Goal: Information Seeking & Learning: Learn about a topic

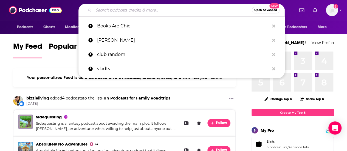
click at [171, 9] on input "Search podcasts, credits, & more..." at bounding box center [173, 10] width 158 height 9
paste input "Grey NATO"
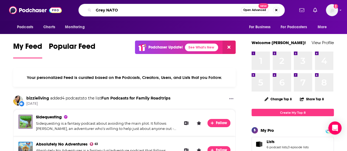
type input "Grey NATO"
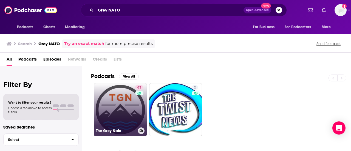
click at [121, 102] on link "63 The Grey Nato" at bounding box center [120, 109] width 53 height 53
